Goal: Check status: Check status

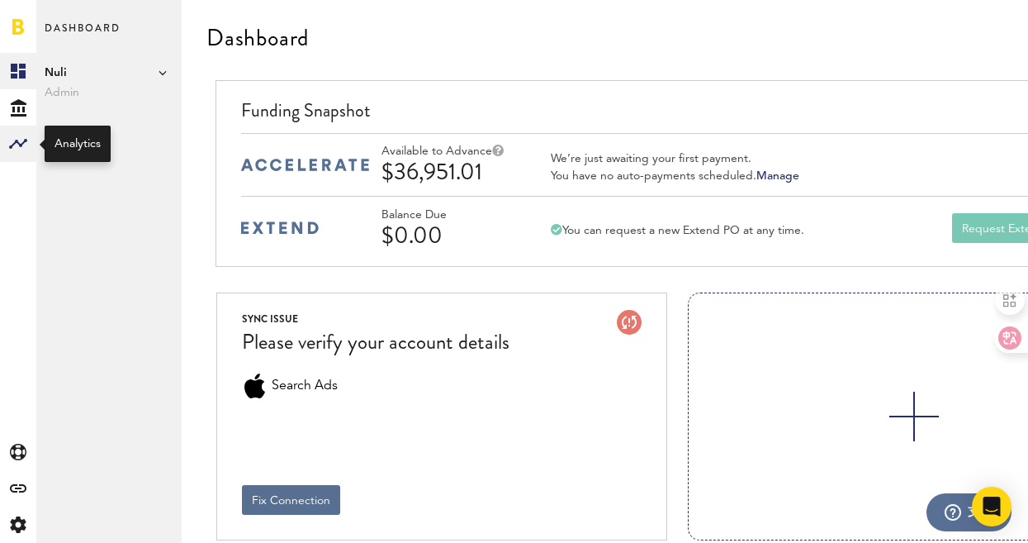
click at [20, 148] on rect at bounding box center [18, 144] width 20 height 20
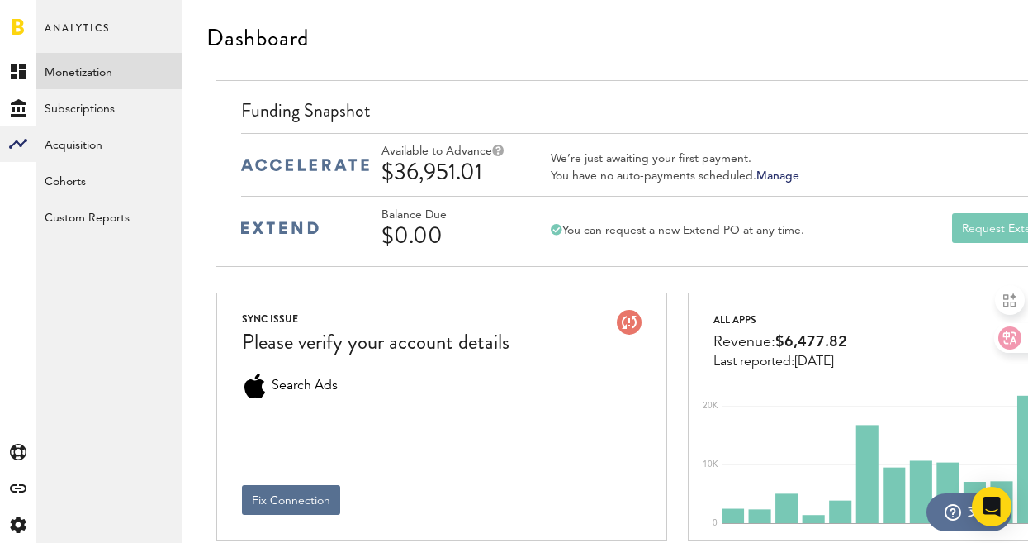
click at [83, 75] on link "Monetization" at bounding box center [108, 71] width 145 height 36
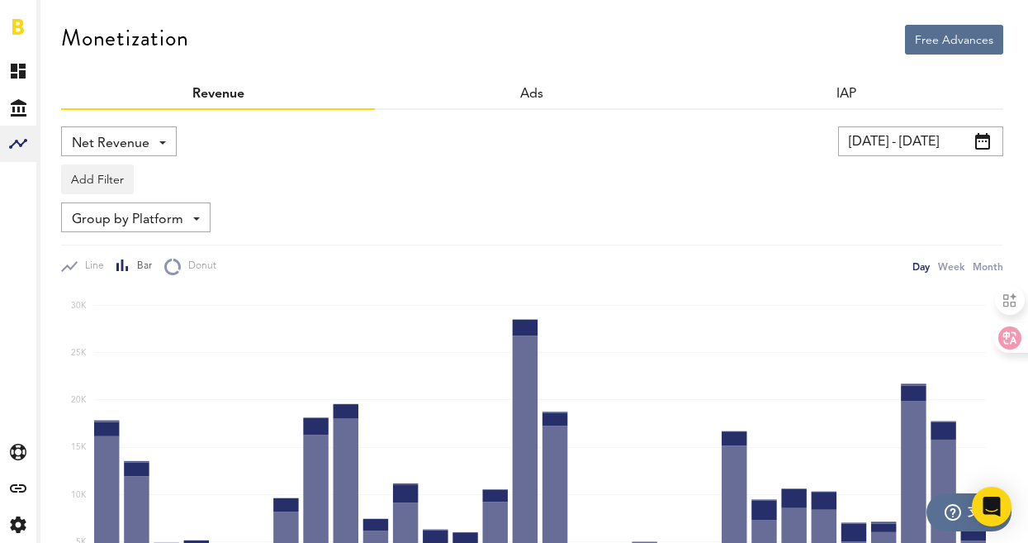
click at [853, 138] on input "[DATE] - [DATE]" at bounding box center [920, 141] width 165 height 30
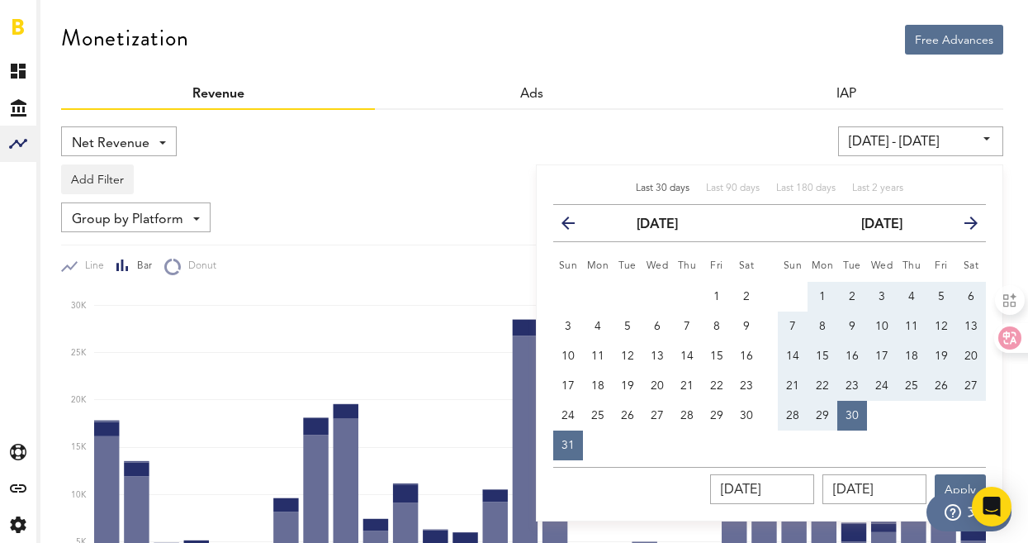
click at [788, 420] on span "28" at bounding box center [792, 416] width 13 height 12
type input "[DATE] - [DATE]"
type input "[DATE]"
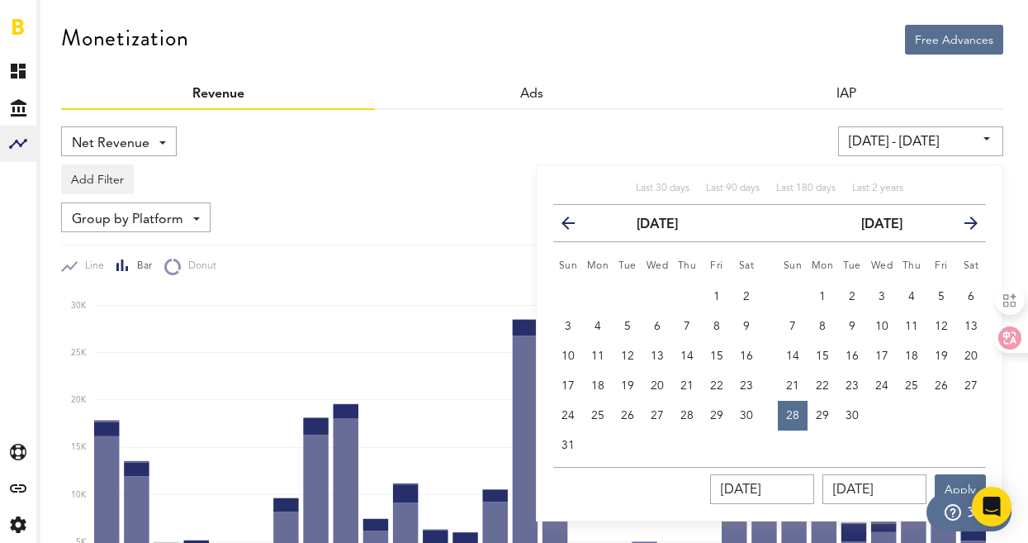
click at [867, 416] on td at bounding box center [882, 416] width 30 height 30
click at [859, 415] on button "30" at bounding box center [852, 416] width 30 height 30
type input "[DATE] - [DATE]"
type input "[DATE]"
click at [956, 481] on button "Apply" at bounding box center [960, 489] width 51 height 30
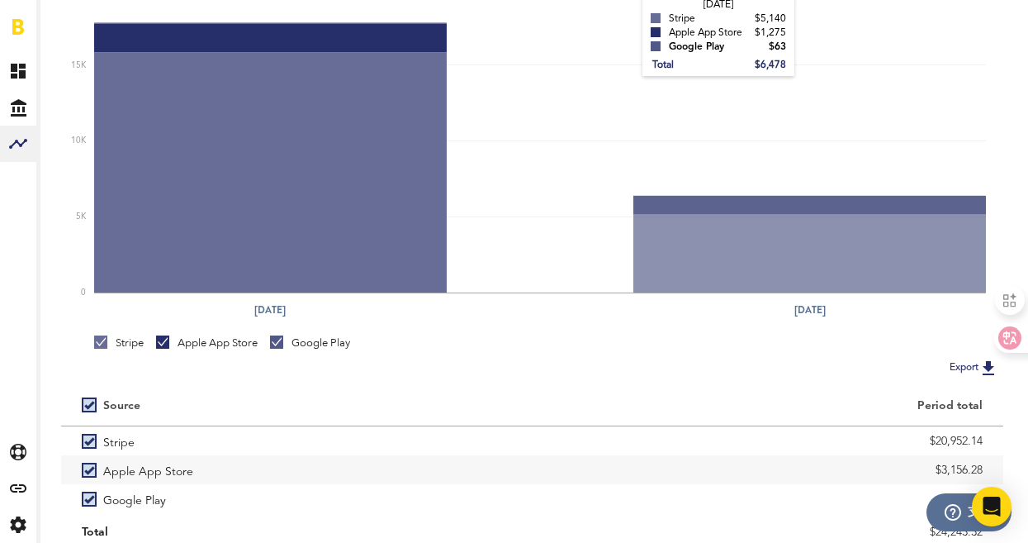
scroll to position [358, 0]
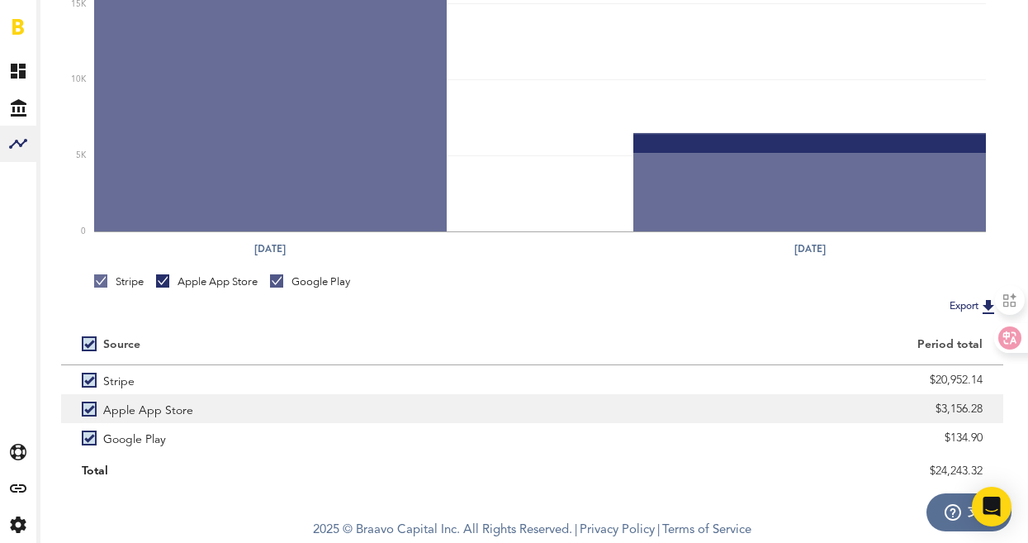
drag, startPoint x: 941, startPoint y: 407, endPoint x: 985, endPoint y: 408, distance: 44.6
click at [985, 408] on div "$3,156.28" at bounding box center [769, 408] width 472 height 29
copy div "3,156.28"
drag, startPoint x: 951, startPoint y: 437, endPoint x: 1012, endPoint y: 436, distance: 61.1
click at [1012, 436] on div "Free Advances Monetization Revenue Ads IAP Net Revenue Net Revenue Gross Revenu…" at bounding box center [532, 75] width 992 height 867
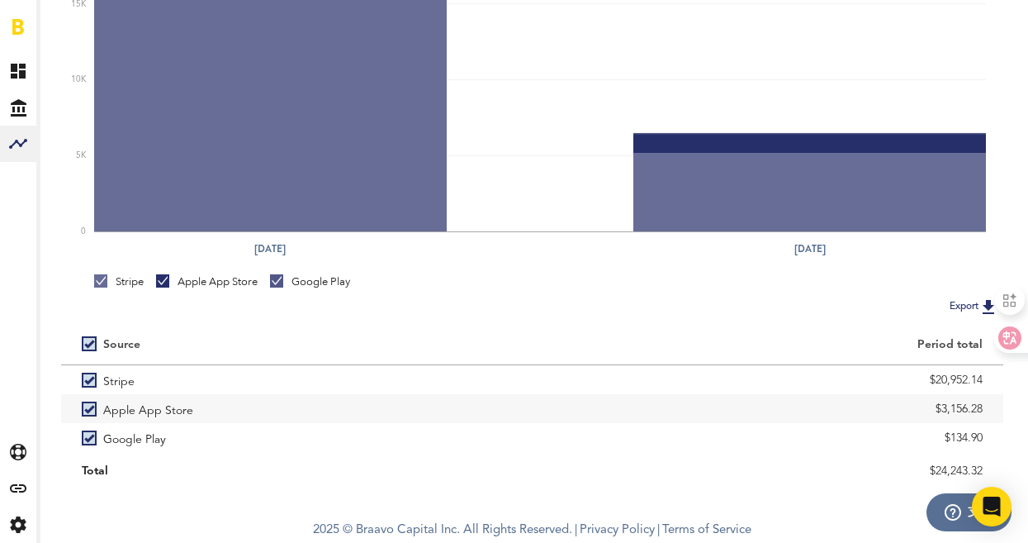
copy div "134.90"
